Goal: Task Accomplishment & Management: Manage account settings

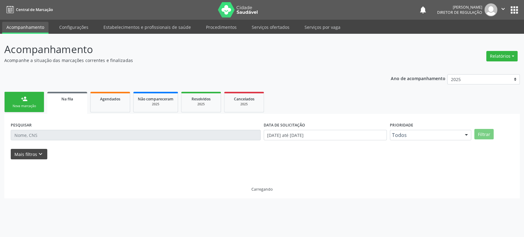
click at [43, 152] on button "Mais filtros keyboard_arrow_down" at bounding box center [29, 154] width 36 height 11
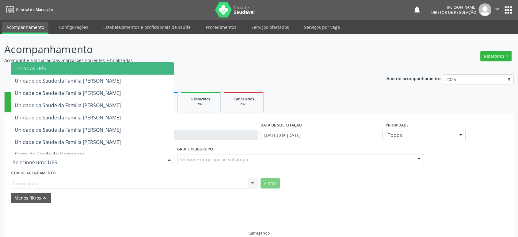
click at [82, 160] on div at bounding box center [92, 159] width 163 height 10
click at [55, 70] on span "Todas as UBS" at bounding box center [92, 68] width 163 height 12
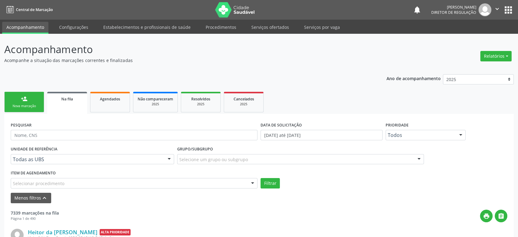
click at [230, 155] on div "Selecione um grupo ou subgrupo" at bounding box center [300, 159] width 247 height 10
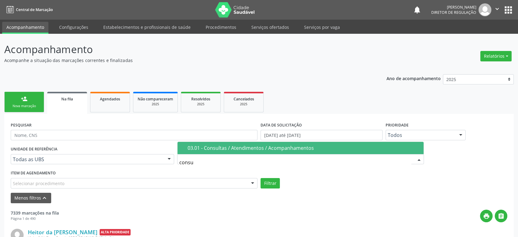
type input "consul"
click at [301, 150] on div "03.01 - Consultas / Atendimentos / Acompanhamentos" at bounding box center [304, 147] width 232 height 5
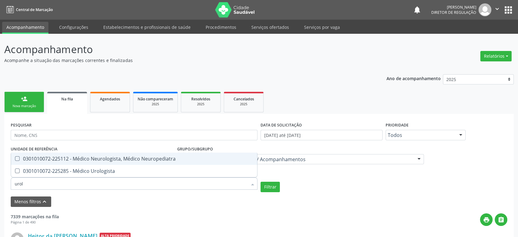
type input "urolo"
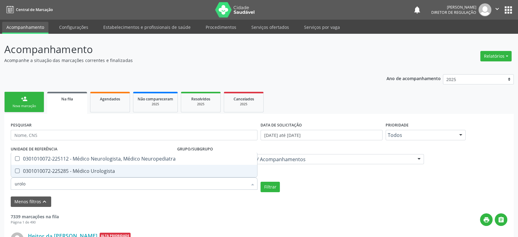
click at [67, 165] on span "0301010072-225285 - Médico Urologista" at bounding box center [134, 171] width 246 height 12
checkbox Urologista "true"
click at [278, 188] on button "Filtrar" at bounding box center [270, 187] width 19 height 10
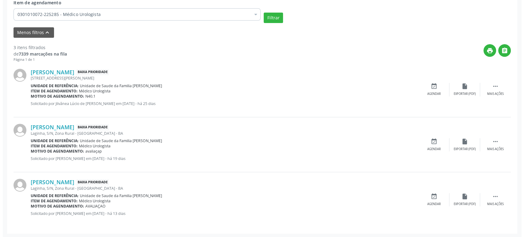
scroll to position [169, 0]
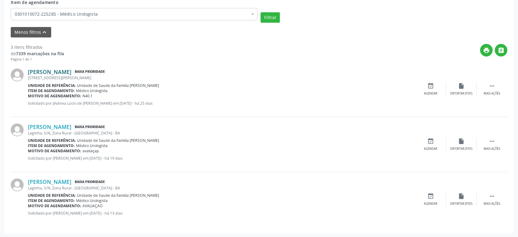
click at [58, 71] on link "[PERSON_NAME]" at bounding box center [50, 71] width 44 height 7
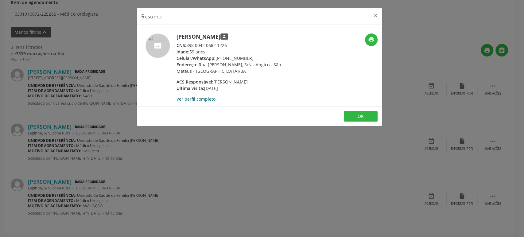
click at [209, 98] on link "Ver perfil completo" at bounding box center [195, 99] width 39 height 6
click at [44, 101] on div "Resumo × [PERSON_NAME] person CNS: 898 0042 0682 1226 Idade: 59 anos Celular/Wh…" at bounding box center [262, 118] width 524 height 237
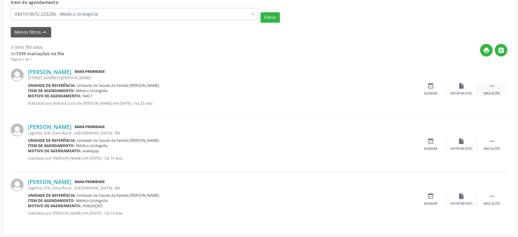
click at [496, 90] on div " Mais ações" at bounding box center [492, 88] width 31 height 13
click at [432, 87] on icon "cancel" at bounding box center [431, 85] width 7 height 7
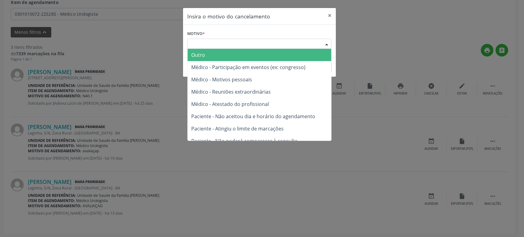
click at [258, 40] on div "Escolha o motivo" at bounding box center [259, 44] width 144 height 10
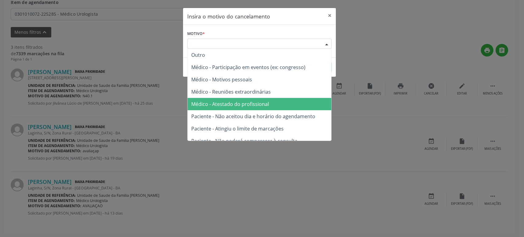
click at [248, 105] on span "Médico - Atestado do profissional" at bounding box center [230, 104] width 78 height 7
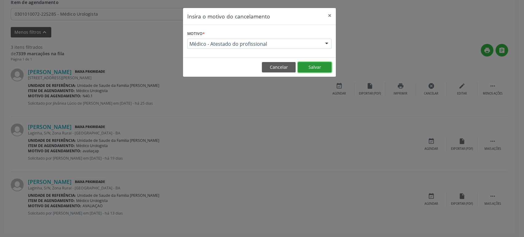
click at [317, 69] on button "Salvar" at bounding box center [314, 67] width 34 height 10
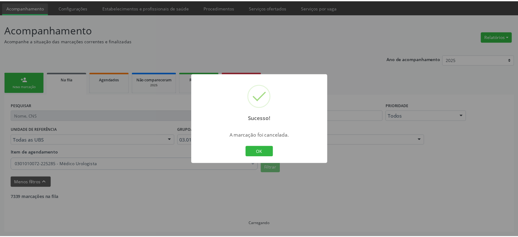
scroll to position [19, 0]
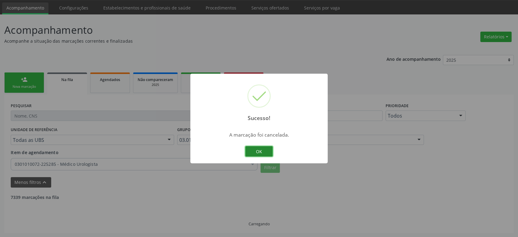
click at [257, 151] on button "OK" at bounding box center [259, 151] width 28 height 10
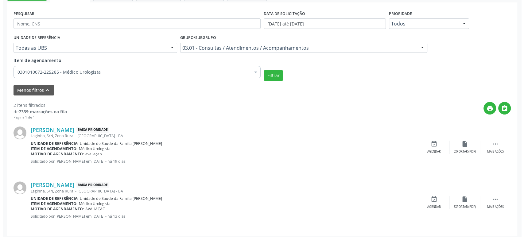
scroll to position [114, 0]
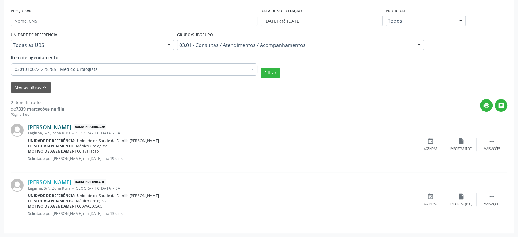
click at [69, 126] on link "[PERSON_NAME]" at bounding box center [50, 127] width 44 height 7
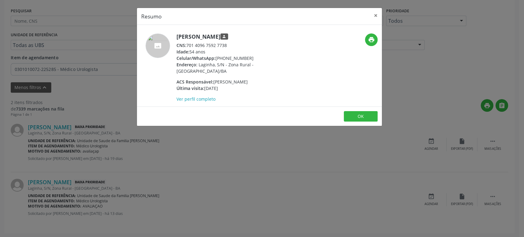
click at [69, 126] on div "Resumo × [PERSON_NAME] person CNS: 701 4096 7592 7738 Idade: 54 anos Celular/Wh…" at bounding box center [262, 118] width 524 height 237
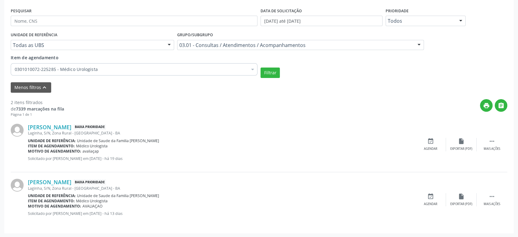
click at [69, 126] on link "[PERSON_NAME]" at bounding box center [50, 127] width 44 height 7
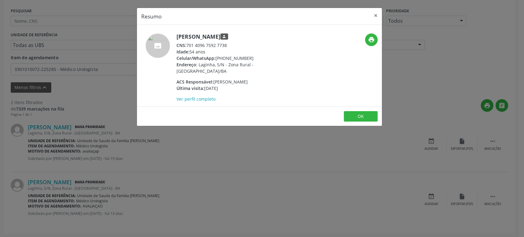
click at [187, 43] on div "CNS: 701 4096 7592 7738" at bounding box center [235, 45] width 119 height 6
drag, startPoint x: 188, startPoint y: 44, endPoint x: 221, endPoint y: 44, distance: 33.4
click at [221, 44] on div "CNS: 701 4096 7592 7738" at bounding box center [235, 45] width 119 height 6
drag, startPoint x: 188, startPoint y: 45, endPoint x: 231, endPoint y: 45, distance: 42.6
click at [231, 45] on div "CNS: 701 4096 7592 7738" at bounding box center [235, 45] width 119 height 6
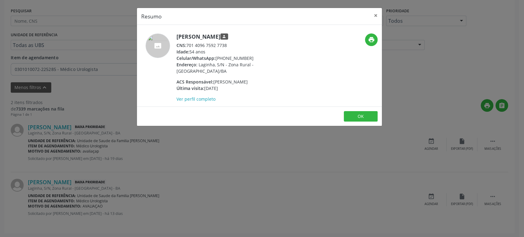
copy div "701 4096 7592 7738"
click at [187, 151] on div "Resumo × [PERSON_NAME] person CNS: 701 4096 7592 7738 Idade: 54 anos Celular/Wh…" at bounding box center [262, 118] width 524 height 237
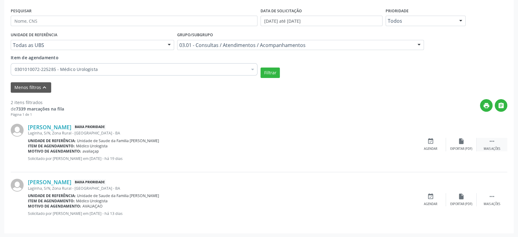
click at [488, 138] on div " Mais ações" at bounding box center [492, 144] width 31 height 13
click at [414, 144] on div "print Imprimir" at bounding box center [400, 144] width 31 height 13
click at [489, 203] on div "Mais ações" at bounding box center [492, 204] width 17 height 4
click at [429, 193] on icon "cancel" at bounding box center [431, 196] width 7 height 7
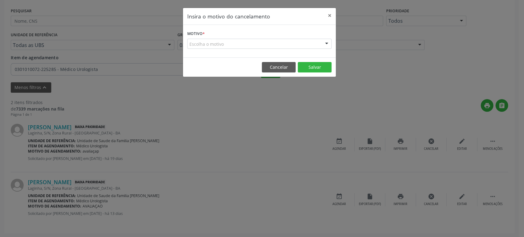
click at [252, 34] on form "Motivo * Escolha o motivo Outro Médico - Participação em eventos (ex: congresso…" at bounding box center [259, 39] width 144 height 20
click at [249, 42] on div "Escolha o motivo" at bounding box center [259, 44] width 144 height 10
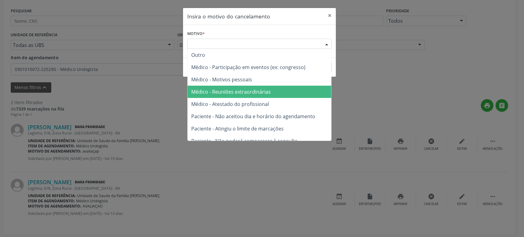
click at [229, 92] on span "Médico - Reuniões extraordinárias" at bounding box center [230, 91] width 79 height 7
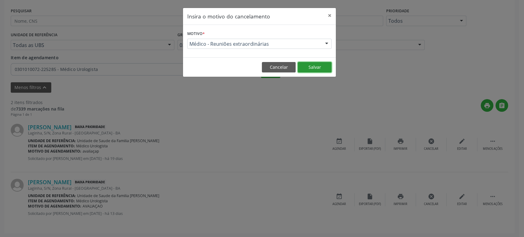
click at [310, 68] on button "Salvar" at bounding box center [314, 67] width 34 height 10
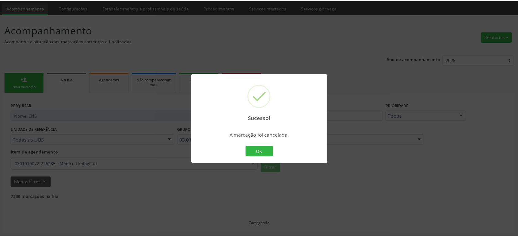
scroll to position [19, 0]
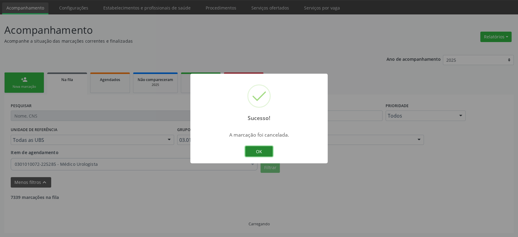
click at [255, 152] on button "OK" at bounding box center [259, 151] width 28 height 10
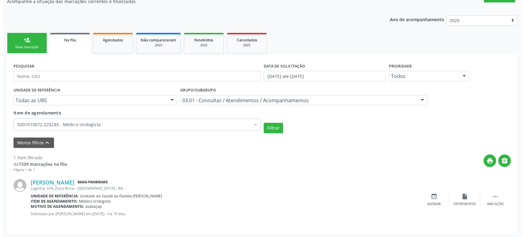
scroll to position [59, 0]
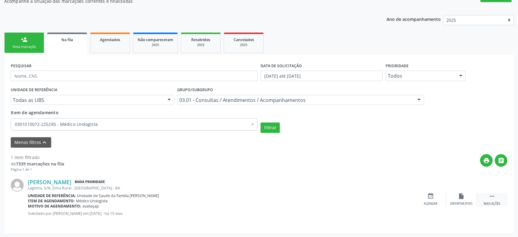
click at [493, 201] on div "Mais ações" at bounding box center [492, 203] width 17 height 4
click at [434, 198] on div "cancel Cancelar" at bounding box center [431, 199] width 31 height 13
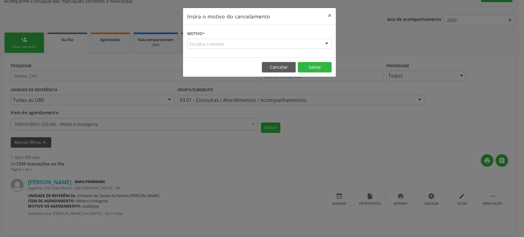
click at [238, 48] on div "Escolha o motivo Outro Médico - Participação em eventos (ex: congresso) Médico …" at bounding box center [259, 44] width 144 height 10
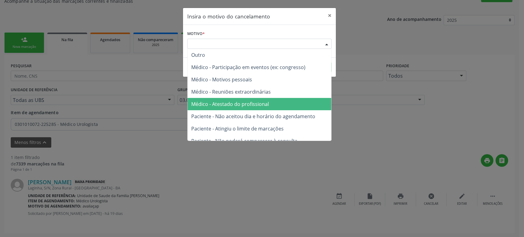
click at [232, 102] on span "Médico - Atestado do profissional" at bounding box center [230, 104] width 78 height 7
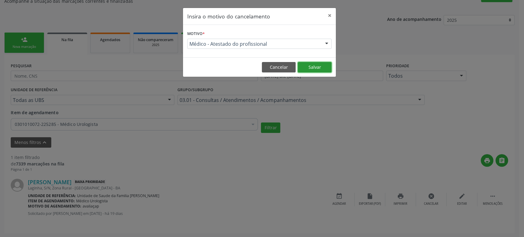
click at [317, 67] on button "Salvar" at bounding box center [314, 67] width 34 height 10
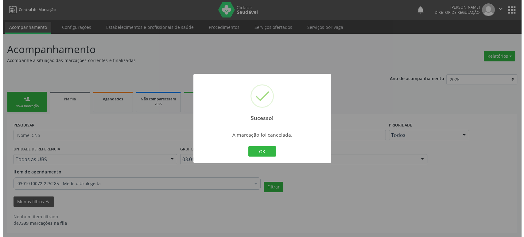
scroll to position [0, 0]
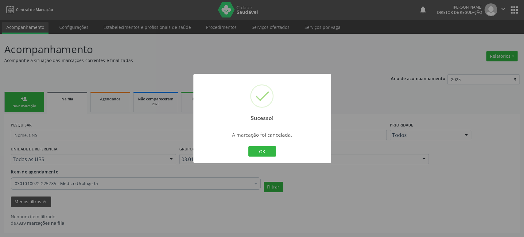
click at [78, 129] on div "Sucesso! × A marcação foi cancelada. OK Cancel" at bounding box center [262, 118] width 524 height 237
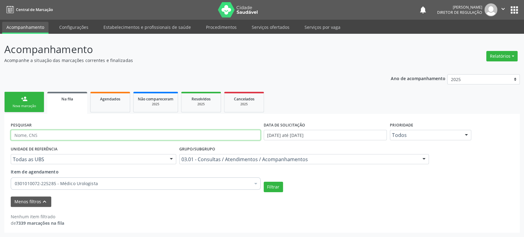
click at [42, 134] on input "text" at bounding box center [136, 135] width 250 height 10
paste input "704804510442149"
type input "704804510442149"
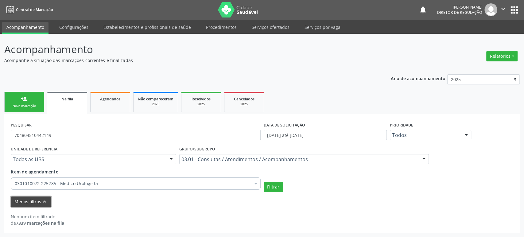
click at [37, 200] on button "Menos filtros keyboard_arrow_up" at bounding box center [31, 201] width 40 height 11
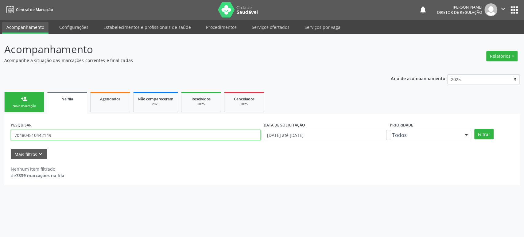
click at [106, 137] on input "704804510442149" at bounding box center [136, 135] width 250 height 10
click at [474, 129] on button "Filtrar" at bounding box center [483, 134] width 19 height 10
